Goal: Task Accomplishment & Management: Use online tool/utility

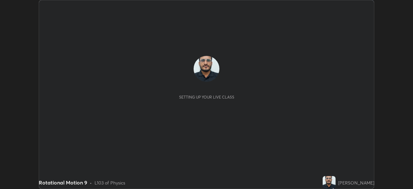
scroll to position [189, 413]
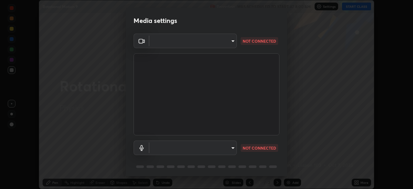
type input "default"
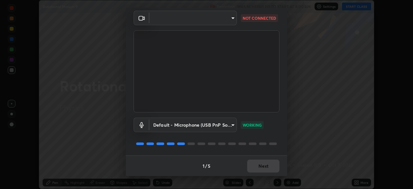
click at [233, 150] on div "Default - Microphone (USB PnP Sound Device) (08bb:2902) default WORKING" at bounding box center [206, 133] width 146 height 43
click at [235, 154] on div "Default - Microphone (USB PnP Sound Device) (08bb:2902) default WORKING" at bounding box center [206, 133] width 146 height 43
click at [231, 18] on body "Erase all Rotational Motion 9 Recording WAS SCHEDULED TO START AT 8:00 AM Setti…" at bounding box center [206, 94] width 413 height 189
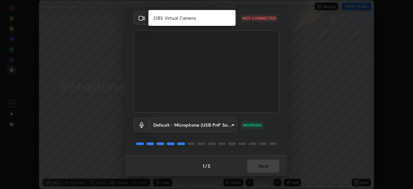
click at [196, 20] on li "OBS Virtual Camera" at bounding box center [191, 18] width 87 height 11
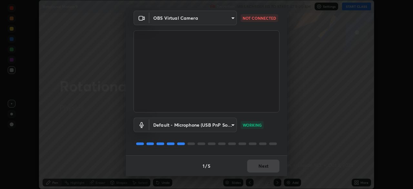
type input "67417adfccfa8b42c30ef4407fe4a6c493a28e79373338af571501226f50bce5"
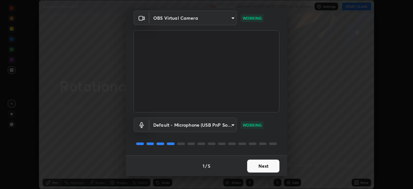
click at [258, 165] on button "Next" at bounding box center [263, 165] width 32 height 13
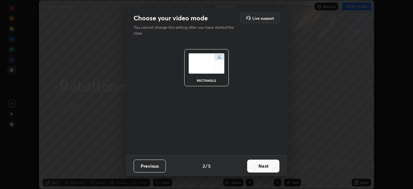
scroll to position [0, 0]
click at [258, 168] on button "Next" at bounding box center [263, 165] width 32 height 13
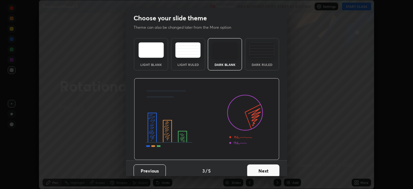
click at [259, 166] on button "Next" at bounding box center [263, 170] width 32 height 13
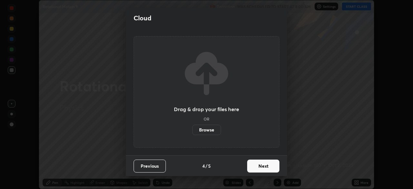
click at [261, 163] on button "Next" at bounding box center [263, 165] width 32 height 13
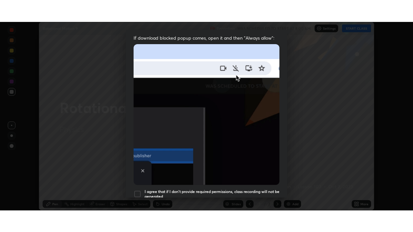
scroll to position [154, 0]
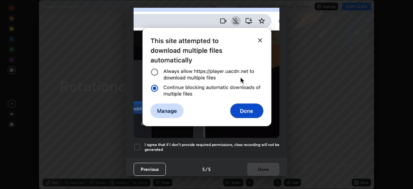
click at [135, 146] on div at bounding box center [137, 147] width 8 height 8
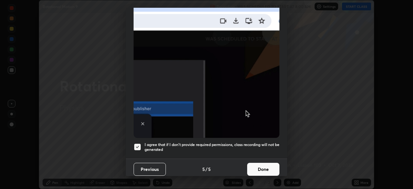
click at [256, 166] on button "Done" at bounding box center [263, 168] width 32 height 13
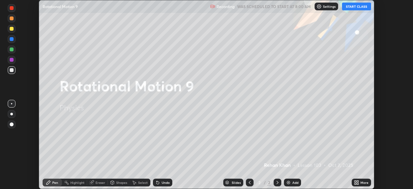
click at [365, 9] on button "START CLASS" at bounding box center [356, 7] width 29 height 8
click at [362, 182] on div "More" at bounding box center [364, 181] width 8 height 3
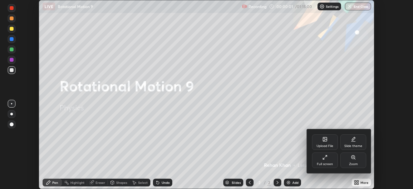
click at [330, 163] on div "Full screen" at bounding box center [325, 163] width 16 height 3
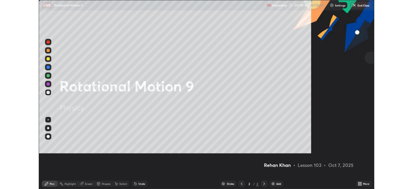
scroll to position [232, 413]
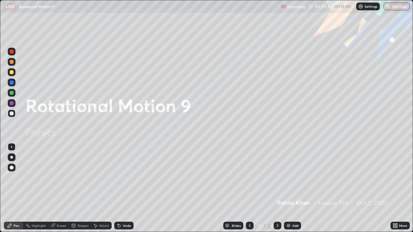
click at [292, 188] on div "Add" at bounding box center [295, 225] width 6 height 3
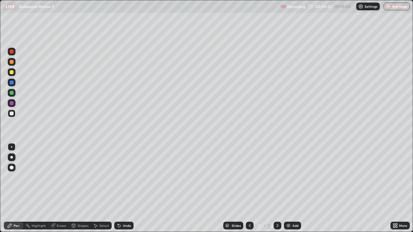
click at [9, 158] on div at bounding box center [12, 157] width 8 height 8
click at [11, 53] on div at bounding box center [12, 52] width 4 height 4
click at [9, 112] on div at bounding box center [12, 114] width 8 height 8
click at [12, 73] on div at bounding box center [12, 72] width 4 height 4
click at [11, 73] on div at bounding box center [12, 72] width 4 height 4
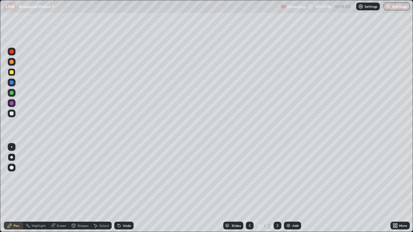
click at [13, 63] on div at bounding box center [12, 62] width 4 height 4
click at [400, 188] on div "More" at bounding box center [403, 225] width 8 height 3
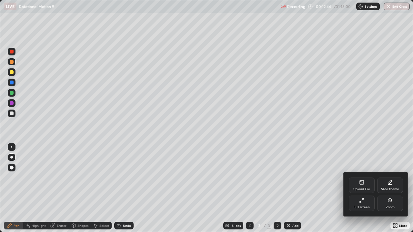
click at [356, 188] on div "Full screen" at bounding box center [361, 203] width 26 height 15
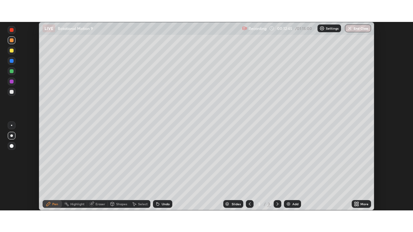
scroll to position [32043, 31819]
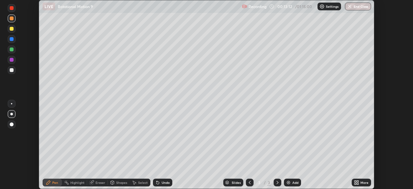
click at [357, 181] on icon at bounding box center [357, 181] width 2 height 2
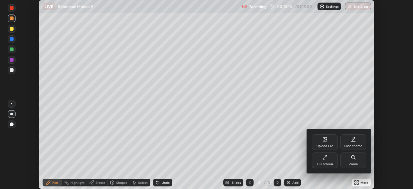
click at [321, 161] on div "Full screen" at bounding box center [325, 159] width 26 height 15
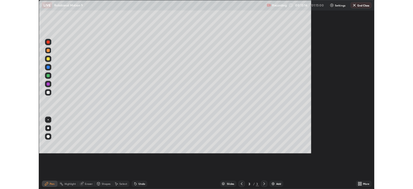
scroll to position [232, 413]
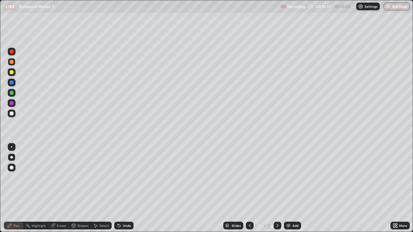
click at [395, 188] on icon at bounding box center [396, 227] width 2 height 2
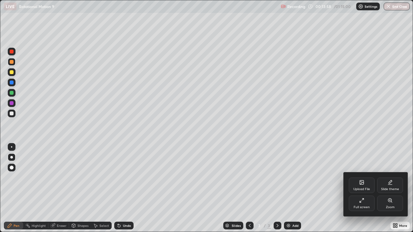
click at [354, 188] on div "Full screen" at bounding box center [361, 203] width 26 height 15
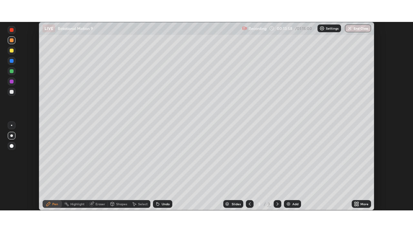
scroll to position [32043, 31819]
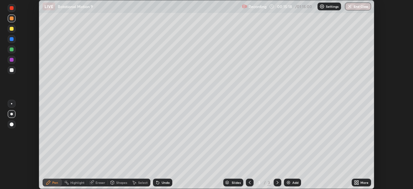
click at [362, 184] on div "More" at bounding box center [360, 182] width 19 height 8
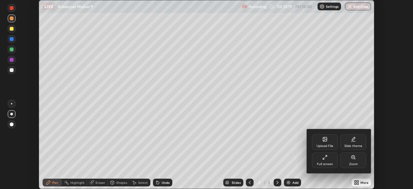
click at [323, 161] on div "Full screen" at bounding box center [325, 159] width 26 height 15
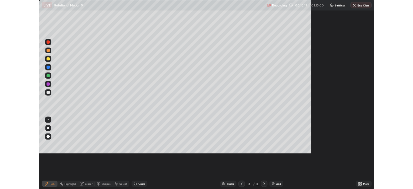
scroll to position [232, 413]
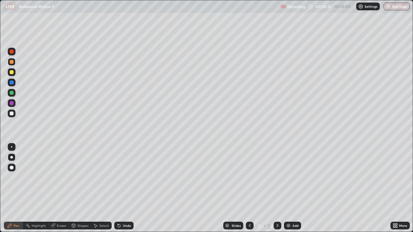
click at [12, 114] on div at bounding box center [12, 114] width 4 height 4
click at [11, 113] on div at bounding box center [12, 114] width 4 height 4
click at [80, 188] on div "Shapes" at bounding box center [82, 225] width 11 height 3
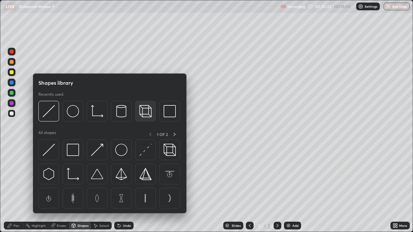
click at [146, 111] on img at bounding box center [145, 111] width 12 height 12
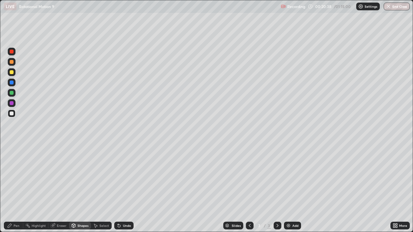
click at [16, 188] on div "Pen" at bounding box center [13, 226] width 19 height 8
click at [10, 73] on div at bounding box center [12, 72] width 4 height 4
click at [11, 166] on div at bounding box center [12, 168] width 4 height 4
click at [12, 95] on div at bounding box center [12, 93] width 8 height 8
click at [13, 93] on div at bounding box center [12, 93] width 4 height 4
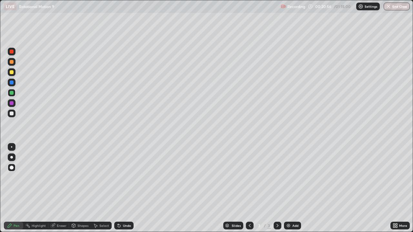
click at [12, 147] on div at bounding box center [11, 146] width 1 height 1
click at [12, 114] on div at bounding box center [12, 114] width 4 height 4
click at [126, 188] on div "Undo" at bounding box center [127, 225] width 8 height 3
click at [80, 188] on div "Shapes" at bounding box center [82, 225] width 11 height 3
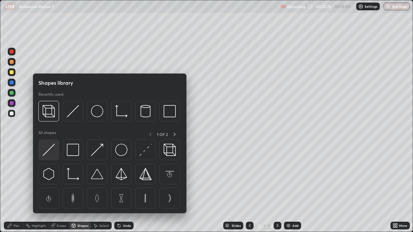
click at [48, 150] on img at bounding box center [49, 150] width 12 height 12
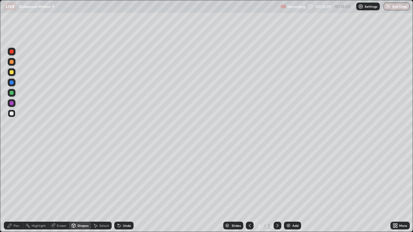
click at [13, 73] on div at bounding box center [12, 72] width 4 height 4
click at [14, 188] on div "Pen" at bounding box center [13, 226] width 19 height 8
click at [11, 96] on div at bounding box center [12, 93] width 8 height 8
click at [78, 188] on div "Shapes" at bounding box center [82, 225] width 11 height 3
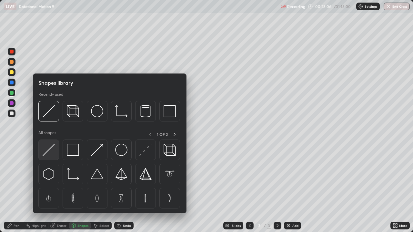
click at [43, 145] on img at bounding box center [49, 150] width 12 height 12
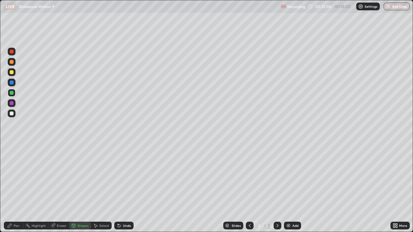
click at [13, 83] on div at bounding box center [12, 83] width 4 height 4
click at [58, 188] on div "Eraser" at bounding box center [62, 225] width 10 height 3
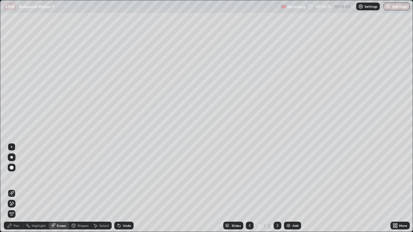
click at [15, 188] on div "Pen" at bounding box center [13, 226] width 19 height 8
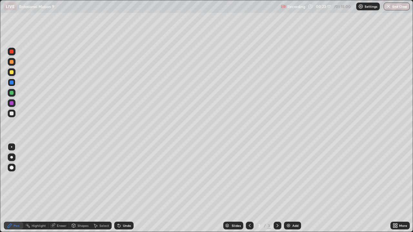
click at [11, 73] on div at bounding box center [12, 72] width 4 height 4
click at [13, 115] on div at bounding box center [12, 114] width 8 height 8
click at [12, 63] on div at bounding box center [12, 62] width 4 height 4
click at [11, 83] on div at bounding box center [12, 83] width 4 height 4
click at [77, 188] on div "Shapes" at bounding box center [80, 226] width 22 height 8
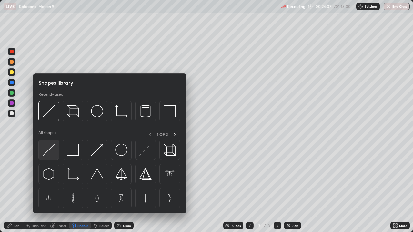
click at [46, 153] on img at bounding box center [49, 150] width 12 height 12
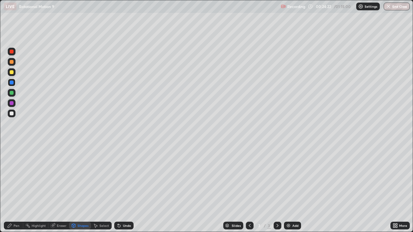
click at [126, 188] on div "Undo" at bounding box center [127, 225] width 8 height 3
click at [15, 188] on div "Pen" at bounding box center [13, 226] width 19 height 8
click at [13, 73] on div at bounding box center [12, 72] width 4 height 4
click at [12, 114] on div at bounding box center [12, 114] width 4 height 4
click at [15, 188] on div "Pen" at bounding box center [17, 225] width 6 height 3
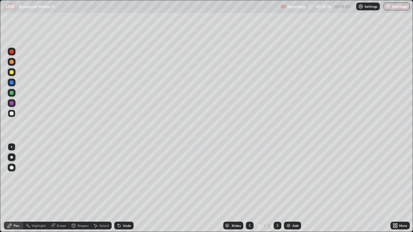
click at [12, 51] on div at bounding box center [12, 52] width 4 height 4
click at [12, 105] on div at bounding box center [12, 103] width 4 height 4
click at [119, 188] on div "Undo" at bounding box center [123, 226] width 19 height 8
click at [120, 188] on div "Undo" at bounding box center [123, 226] width 19 height 8
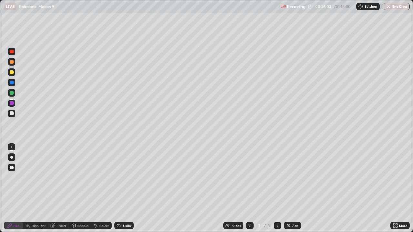
click at [120, 188] on div "Undo" at bounding box center [123, 226] width 19 height 8
click at [121, 188] on div "Undo" at bounding box center [123, 226] width 19 height 8
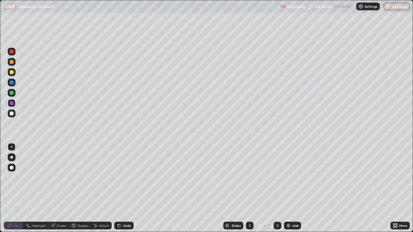
click at [121, 188] on div "Undo" at bounding box center [123, 226] width 19 height 8
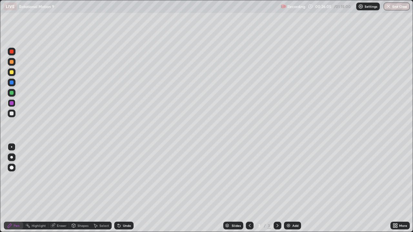
click at [121, 188] on div "Undo" at bounding box center [123, 226] width 19 height 8
click at [122, 188] on div "Undo" at bounding box center [123, 226] width 19 height 8
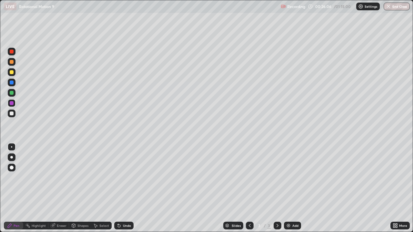
click at [122, 188] on div "Undo" at bounding box center [123, 226] width 19 height 8
click at [11, 93] on div at bounding box center [12, 93] width 4 height 4
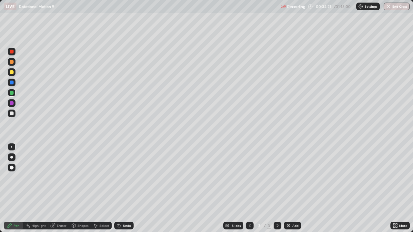
click at [11, 116] on div at bounding box center [12, 114] width 8 height 8
click at [125, 188] on div "Undo" at bounding box center [127, 225] width 8 height 3
click at [12, 94] on div at bounding box center [12, 93] width 4 height 4
click at [13, 83] on div at bounding box center [12, 83] width 4 height 4
click at [11, 52] on div at bounding box center [12, 52] width 4 height 4
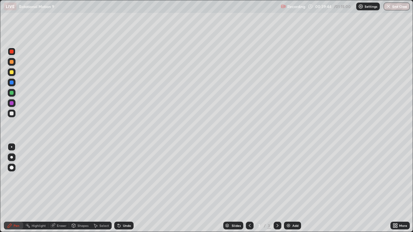
click at [293, 188] on div "Add" at bounding box center [295, 225] width 6 height 3
click at [12, 114] on div at bounding box center [12, 114] width 4 height 4
click at [12, 147] on div at bounding box center [11, 146] width 1 height 1
click at [12, 157] on div at bounding box center [11, 157] width 3 height 3
click at [11, 82] on div at bounding box center [12, 83] width 4 height 4
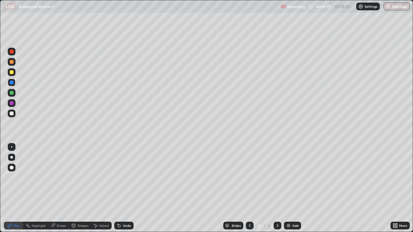
click at [11, 114] on div at bounding box center [12, 114] width 4 height 4
click at [125, 188] on div "Undo" at bounding box center [127, 225] width 8 height 3
click at [124, 188] on div "Undo" at bounding box center [123, 226] width 19 height 8
click at [126, 188] on div "Undo" at bounding box center [123, 226] width 19 height 8
click at [12, 83] on div at bounding box center [12, 83] width 4 height 4
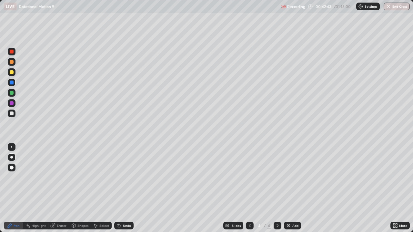
click at [12, 114] on div at bounding box center [12, 114] width 4 height 4
click at [119, 188] on icon at bounding box center [118, 225] width 5 height 5
click at [118, 188] on icon at bounding box center [119, 226] width 3 height 3
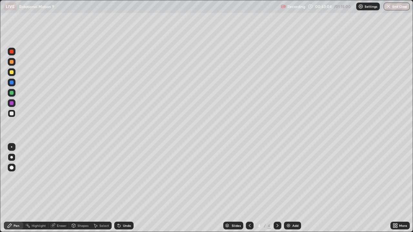
click at [118, 188] on icon at bounding box center [119, 226] width 3 height 3
click at [119, 188] on icon at bounding box center [118, 225] width 5 height 5
click at [61, 188] on div "Eraser" at bounding box center [62, 225] width 10 height 3
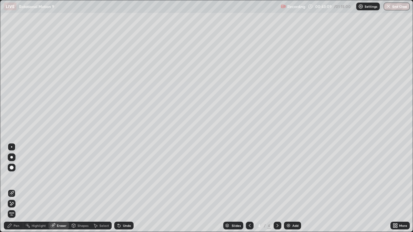
click at [11, 147] on div at bounding box center [11, 146] width 1 height 1
click at [15, 188] on div "Pen" at bounding box center [13, 226] width 19 height 8
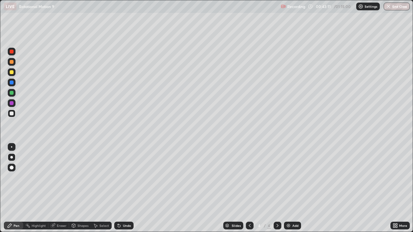
click at [12, 147] on div at bounding box center [11, 146] width 1 height 1
click at [293, 188] on div "Add" at bounding box center [295, 225] width 6 height 3
click at [11, 116] on div at bounding box center [12, 114] width 8 height 8
click at [12, 157] on div at bounding box center [11, 157] width 3 height 3
click at [12, 73] on div at bounding box center [12, 72] width 4 height 4
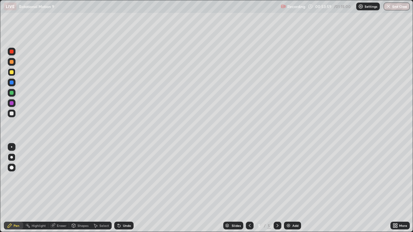
click at [12, 114] on div at bounding box center [12, 114] width 4 height 4
click at [12, 73] on div at bounding box center [12, 72] width 4 height 4
click at [13, 62] on div at bounding box center [12, 62] width 4 height 4
click at [12, 114] on div at bounding box center [12, 114] width 4 height 4
click at [10, 83] on div at bounding box center [12, 83] width 4 height 4
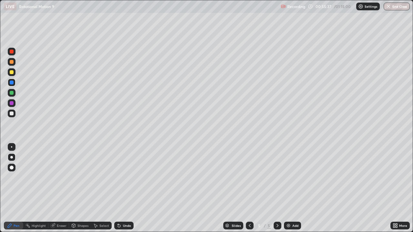
click at [12, 115] on div at bounding box center [12, 114] width 4 height 4
click at [126, 188] on div "Undo" at bounding box center [127, 225] width 8 height 3
click at [123, 188] on div "Undo" at bounding box center [123, 226] width 19 height 8
click at [122, 188] on div "Undo" at bounding box center [123, 226] width 19 height 8
click at [121, 188] on div "Undo" at bounding box center [123, 226] width 19 height 8
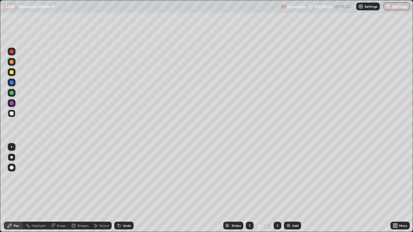
click at [128, 188] on div "Undo" at bounding box center [127, 225] width 8 height 3
click at [11, 63] on div at bounding box center [12, 62] width 4 height 4
click at [10, 73] on div at bounding box center [12, 72] width 4 height 4
click at [11, 63] on div at bounding box center [12, 62] width 4 height 4
click at [12, 147] on div at bounding box center [11, 146] width 1 height 1
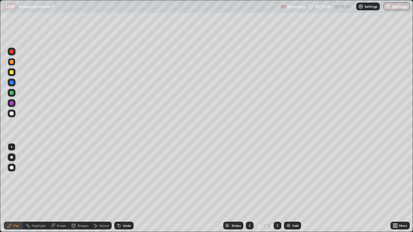
click at [10, 51] on div at bounding box center [12, 52] width 4 height 4
click at [400, 8] on button "End Class" at bounding box center [396, 7] width 25 height 8
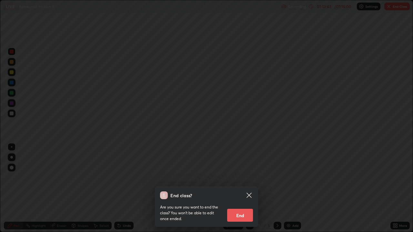
click at [237, 188] on button "End" at bounding box center [240, 215] width 26 height 13
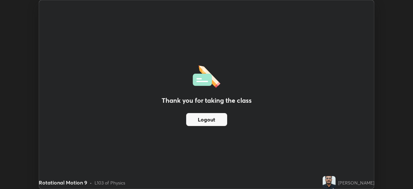
scroll to position [32043, 31819]
